Goal: Task Accomplishment & Management: Complete application form

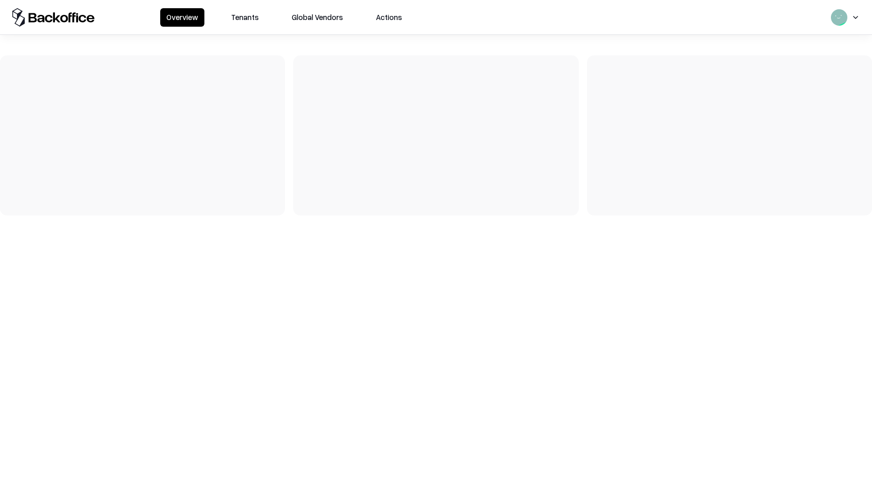
click at [251, 22] on button "Tenants" at bounding box center [245, 17] width 40 height 18
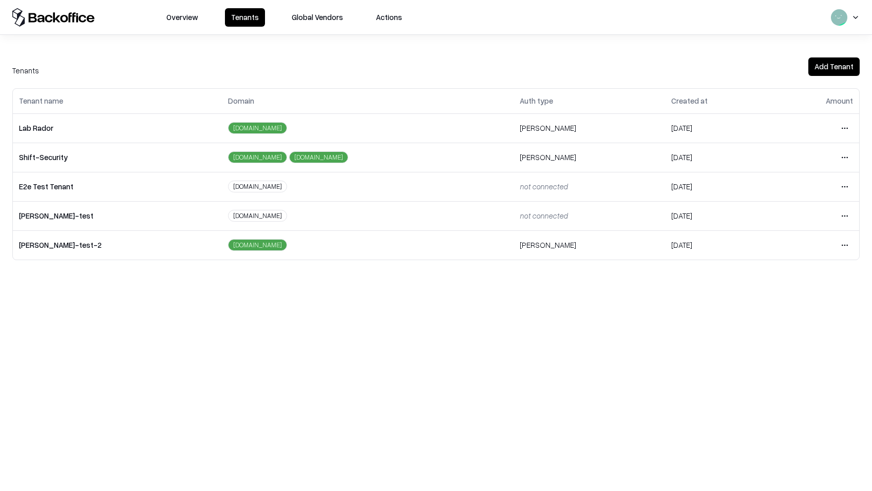
click at [848, 123] on html "Overview Tenants Global Vendors Actions Tenants Add Tenant Tenant name Domain A…" at bounding box center [436, 245] width 872 height 491
click at [752, 209] on div "Login to tenant" at bounding box center [801, 214] width 111 height 21
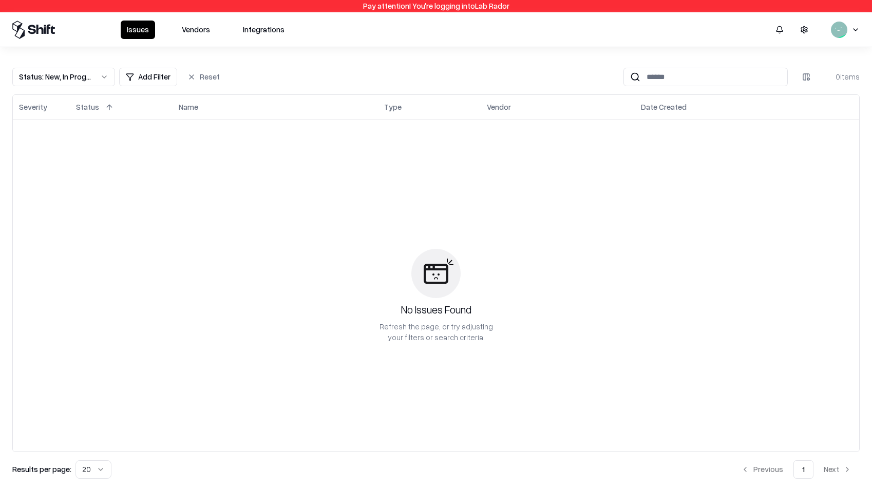
click at [201, 30] on button "Vendors" at bounding box center [196, 30] width 41 height 18
click at [206, 35] on button "Vendors" at bounding box center [196, 30] width 41 height 18
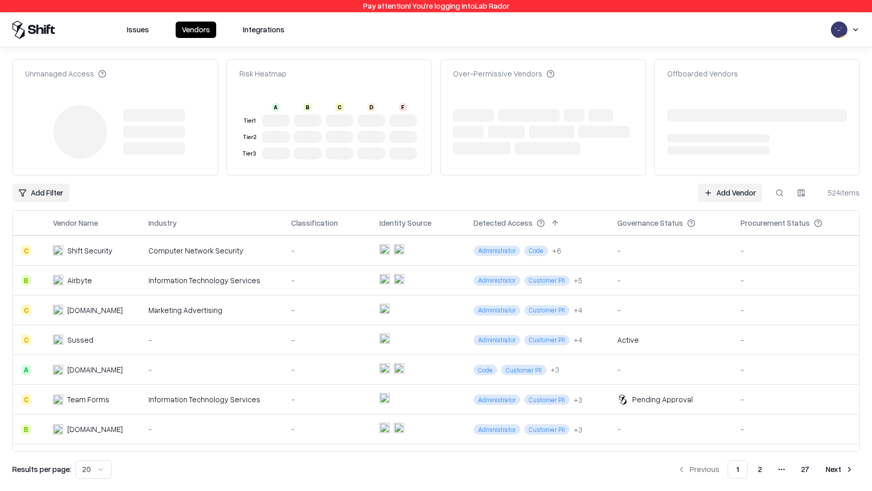
click at [711, 187] on link "Add Vendor" at bounding box center [730, 193] width 64 height 18
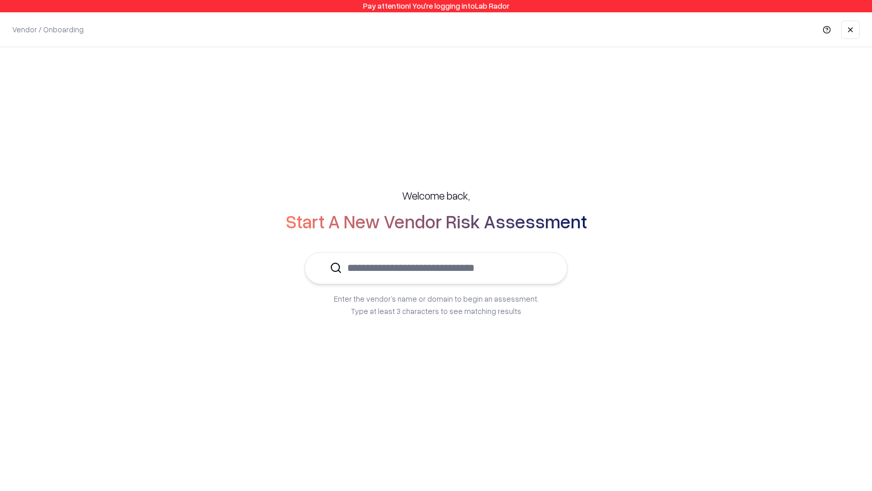
click at [503, 257] on input "text" at bounding box center [442, 268] width 200 height 31
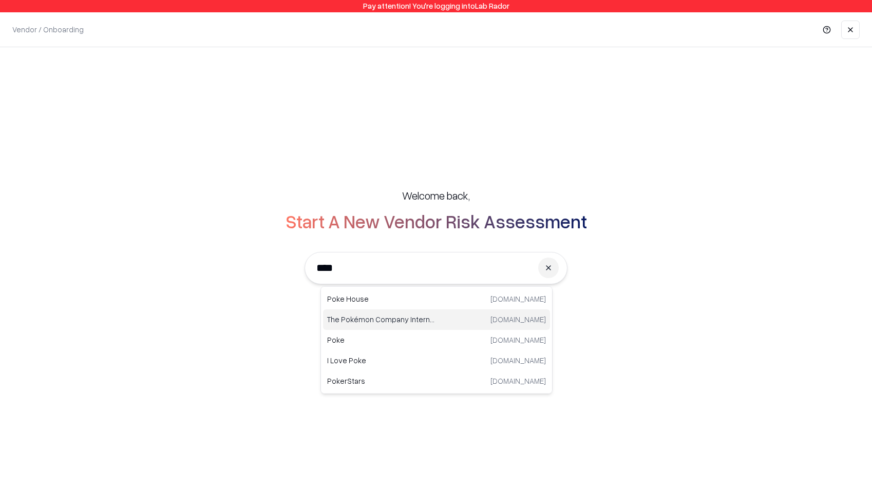
click at [392, 320] on p "The Pokémon Company International" at bounding box center [381, 319] width 109 height 11
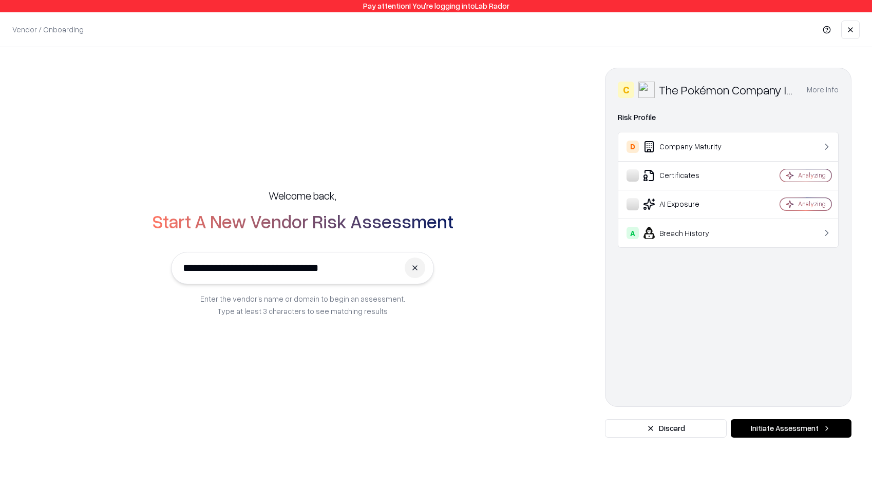
type input "**********"
click at [793, 433] on button "Initiate Assessment" at bounding box center [791, 429] width 121 height 18
click at [785, 431] on button "Initiate Assessment" at bounding box center [791, 429] width 121 height 18
click at [796, 433] on button "Initiate Assessment" at bounding box center [791, 429] width 121 height 18
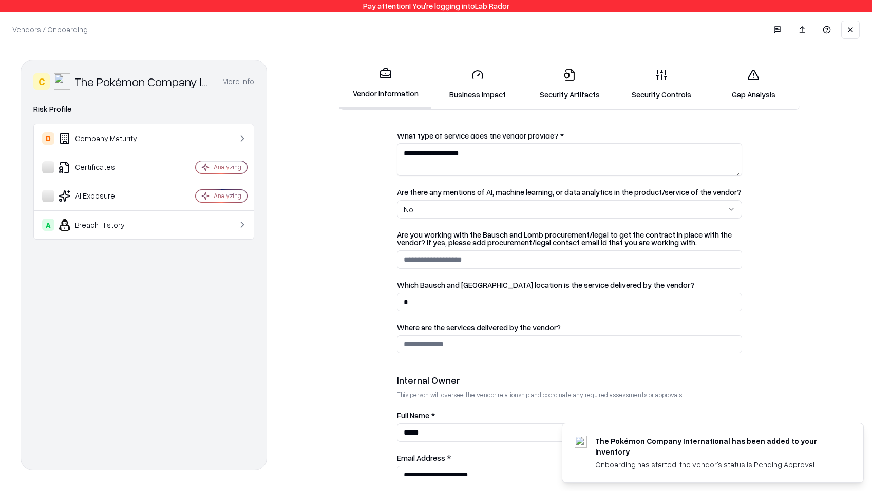
scroll to position [468, 0]
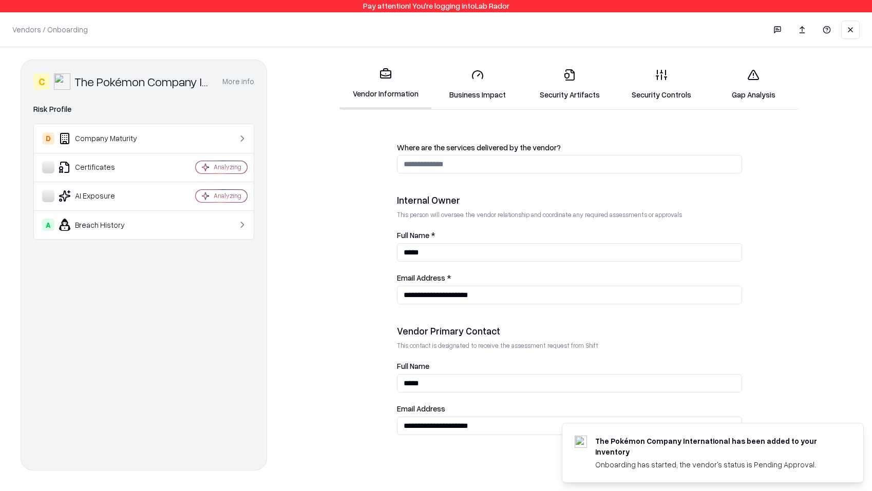
click at [664, 105] on link "Security Controls" at bounding box center [662, 85] width 92 height 48
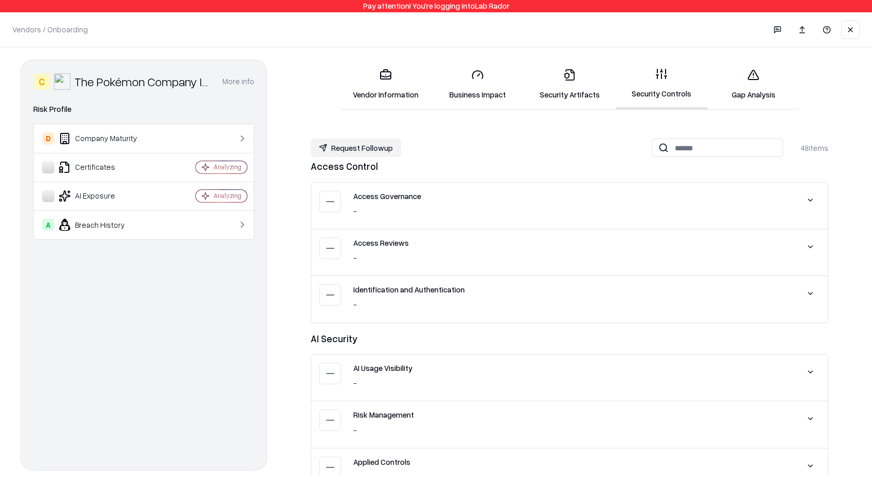
click at [551, 92] on link "Security Artifacts" at bounding box center [569, 85] width 92 height 48
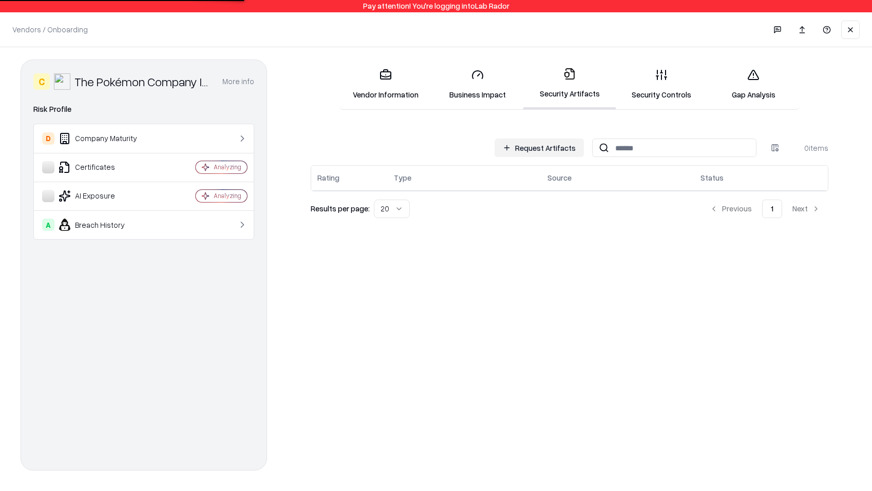
click at [557, 153] on button "Request Artifacts" at bounding box center [539, 148] width 89 height 18
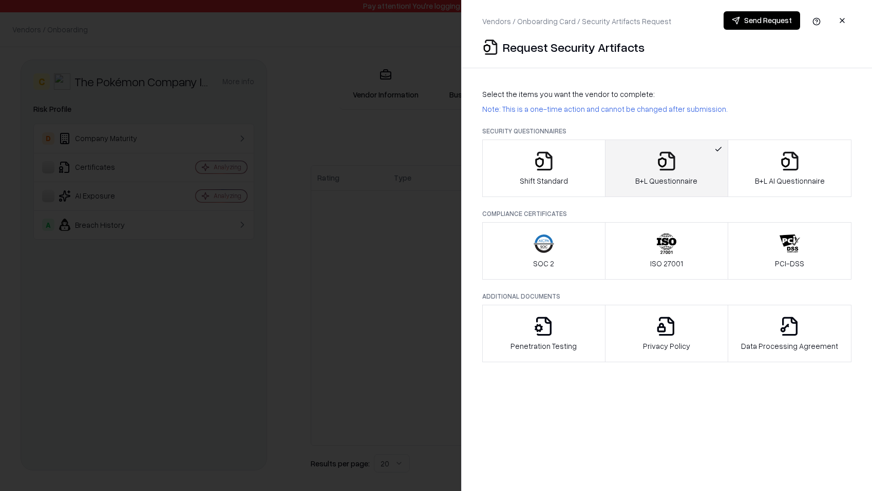
click at [777, 177] on p "B+L AI Questionnaire" at bounding box center [790, 181] width 70 height 11
click at [658, 162] on icon "button" at bounding box center [666, 161] width 21 height 21
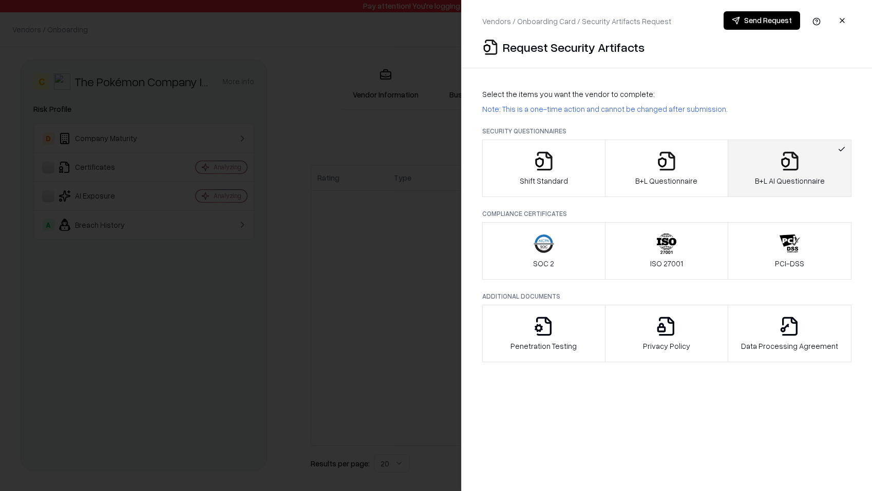
drag, startPoint x: 787, startPoint y: 26, endPoint x: 775, endPoint y: 82, distance: 57.1
click at [775, 82] on div "Vendors / Onboarding Card / Security Artifacts Request Send Request Request Sec…" at bounding box center [666, 245] width 411 height 491
click at [661, 175] on div "B+L Questionnaire" at bounding box center [666, 168] width 62 height 35
click at [774, 24] on button "Send Request" at bounding box center [762, 20] width 77 height 18
